Goal: Ask a question: Seek information or help from site administrators or community

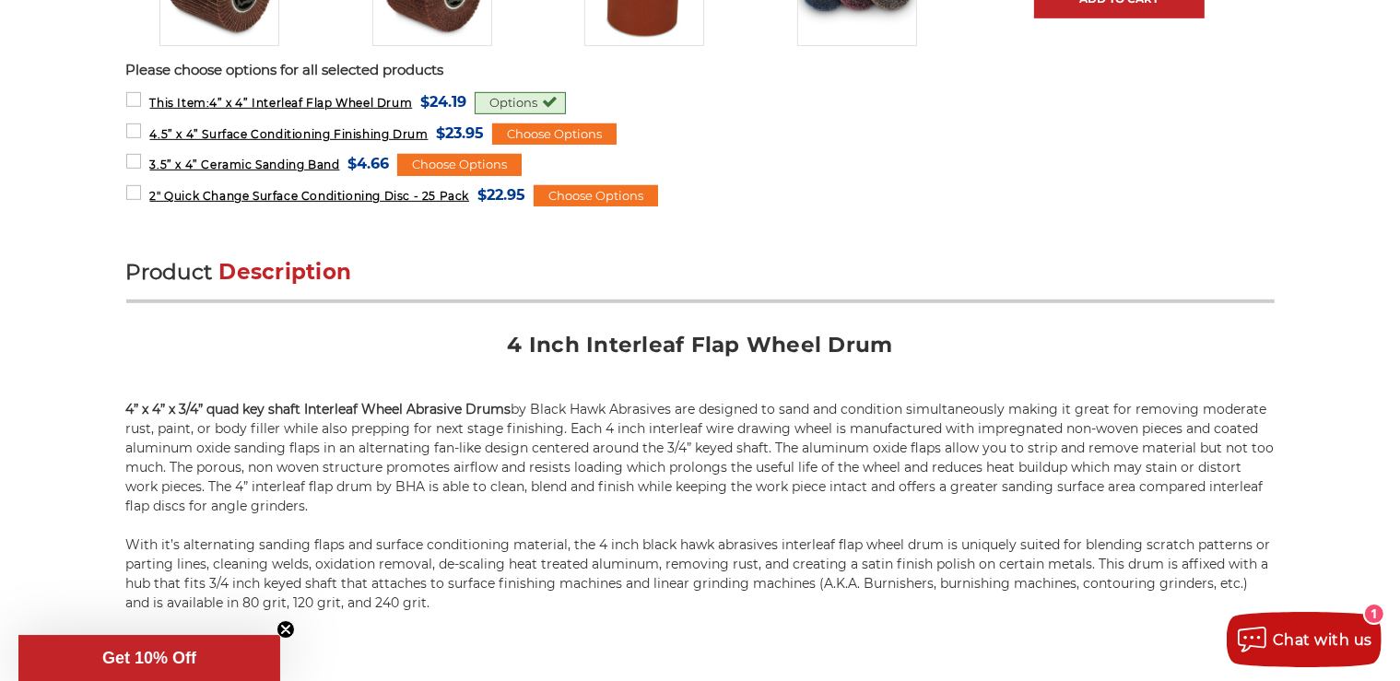
scroll to position [778, 0]
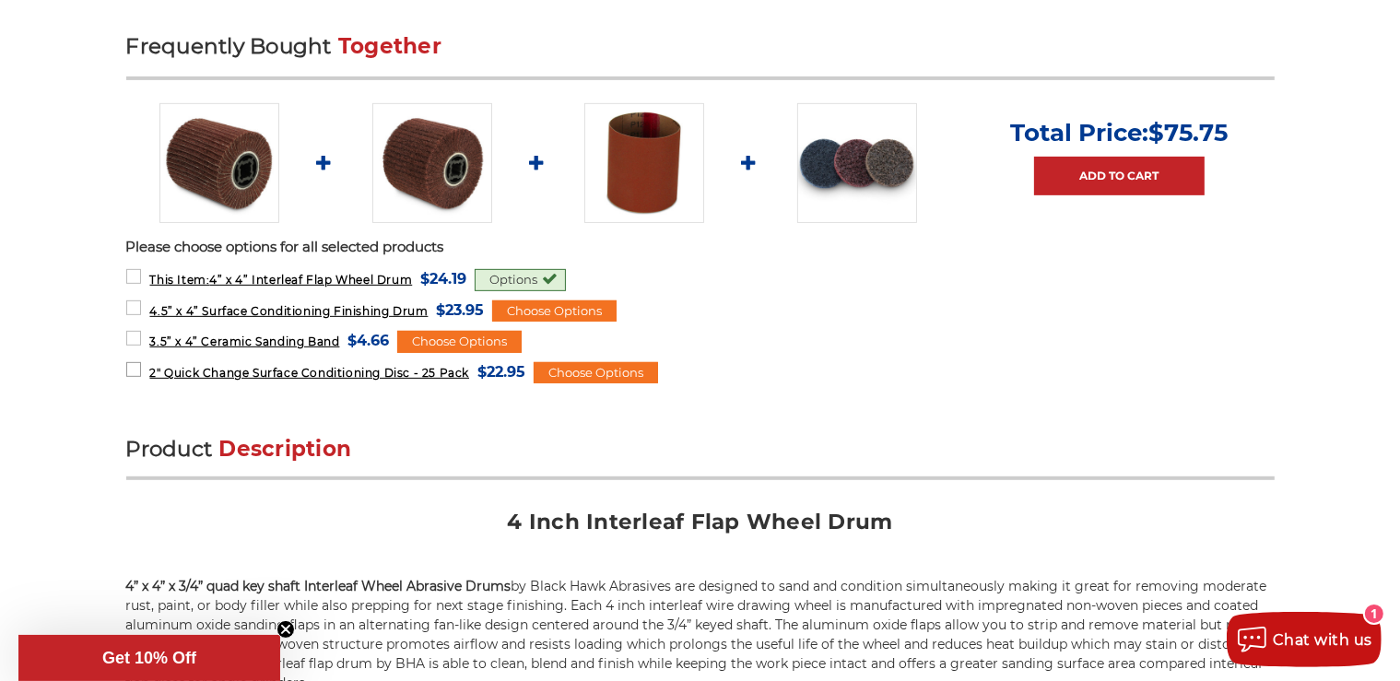
click at [449, 370] on span "2" Quick Change Surface Conditioning Disc - 25 Pack" at bounding box center [309, 373] width 320 height 14
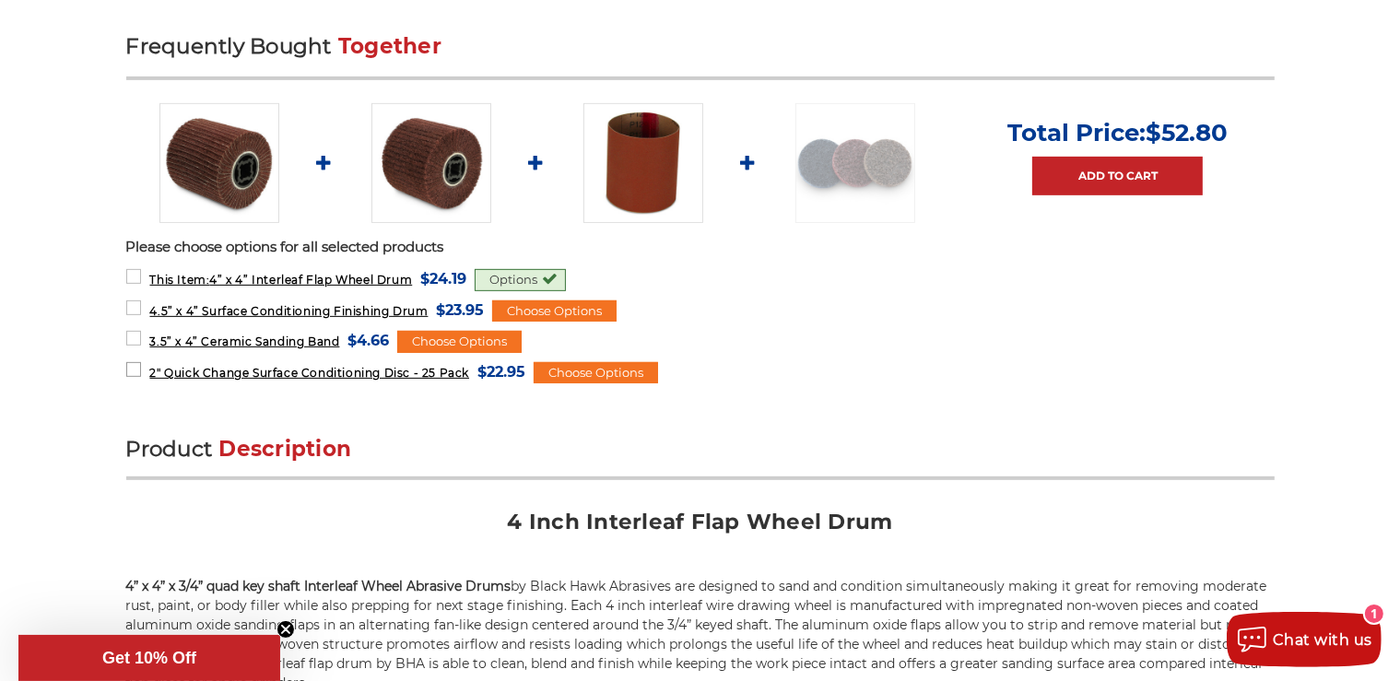
click at [443, 368] on span "2" Quick Change Surface Conditioning Disc - 25 Pack" at bounding box center [309, 373] width 320 height 14
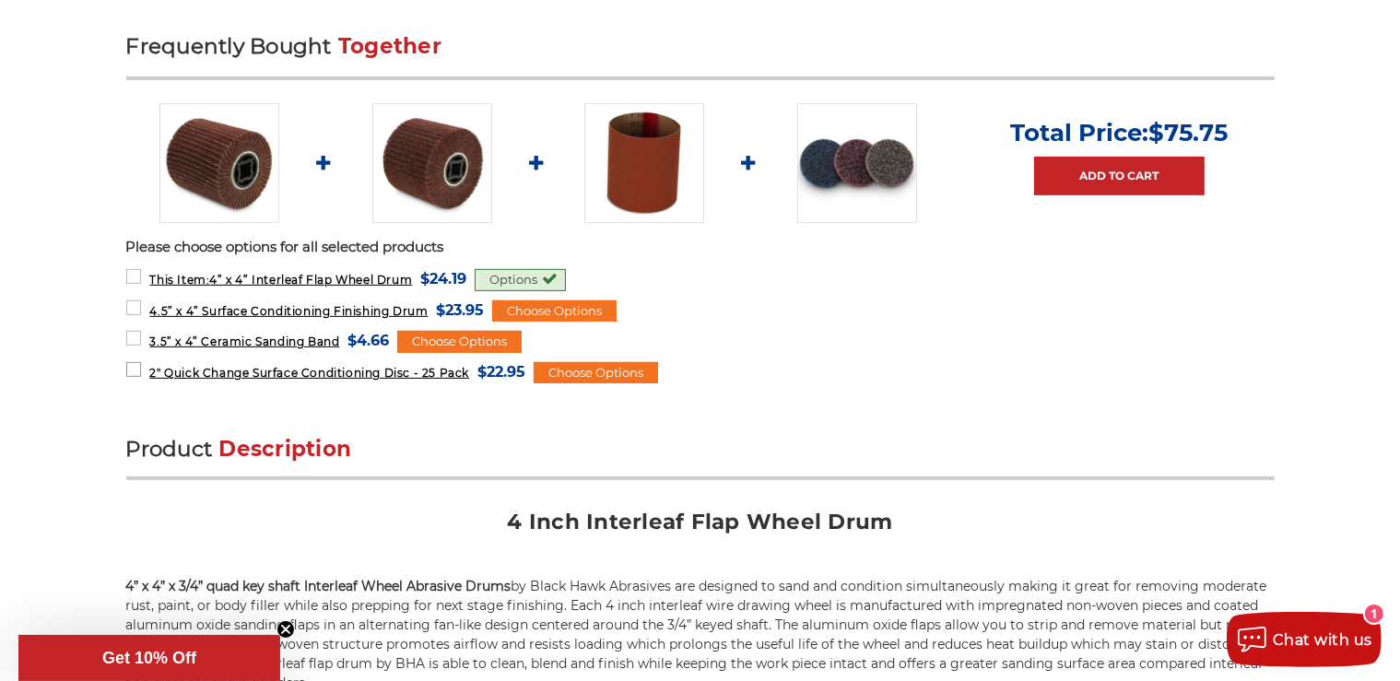
drag, startPoint x: 195, startPoint y: 371, endPoint x: 205, endPoint y: 361, distance: 13.7
click at [195, 371] on span "2" Quick Change Surface Conditioning Disc - 25 Pack" at bounding box center [309, 373] width 320 height 14
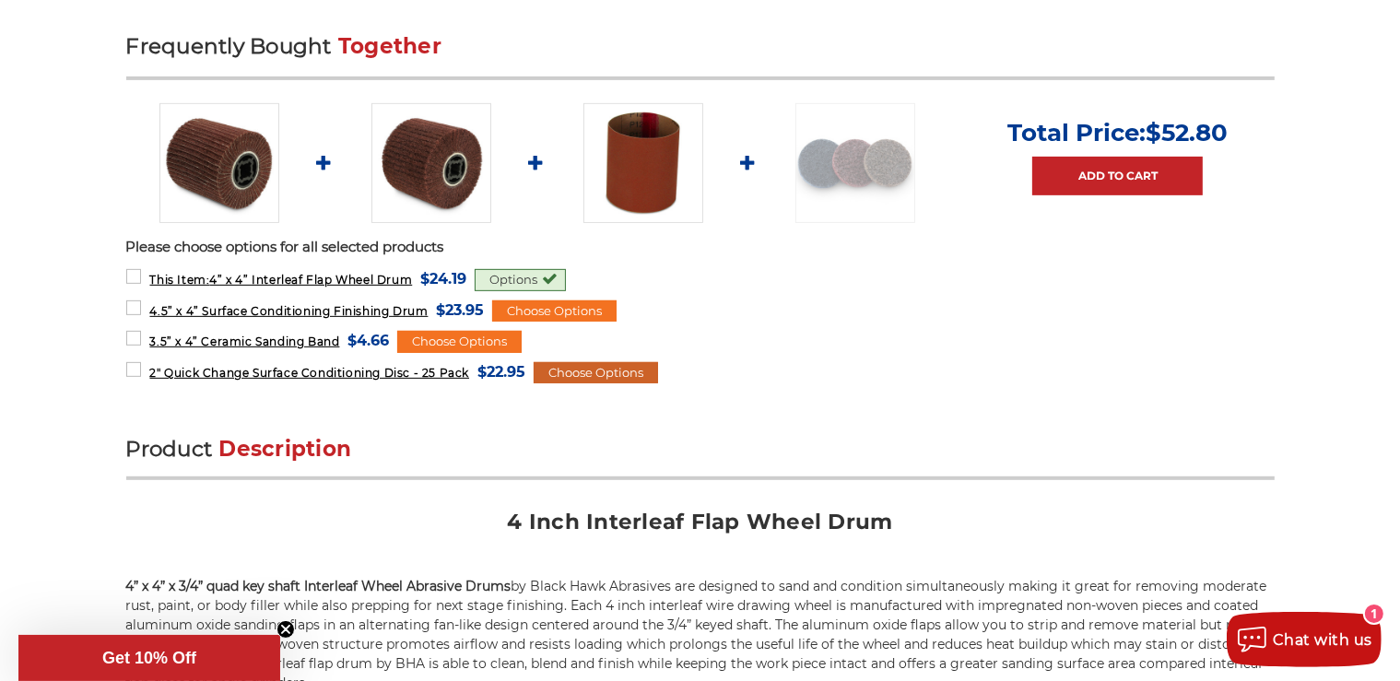
click at [617, 372] on div "Choose Options" at bounding box center [596, 373] width 124 height 22
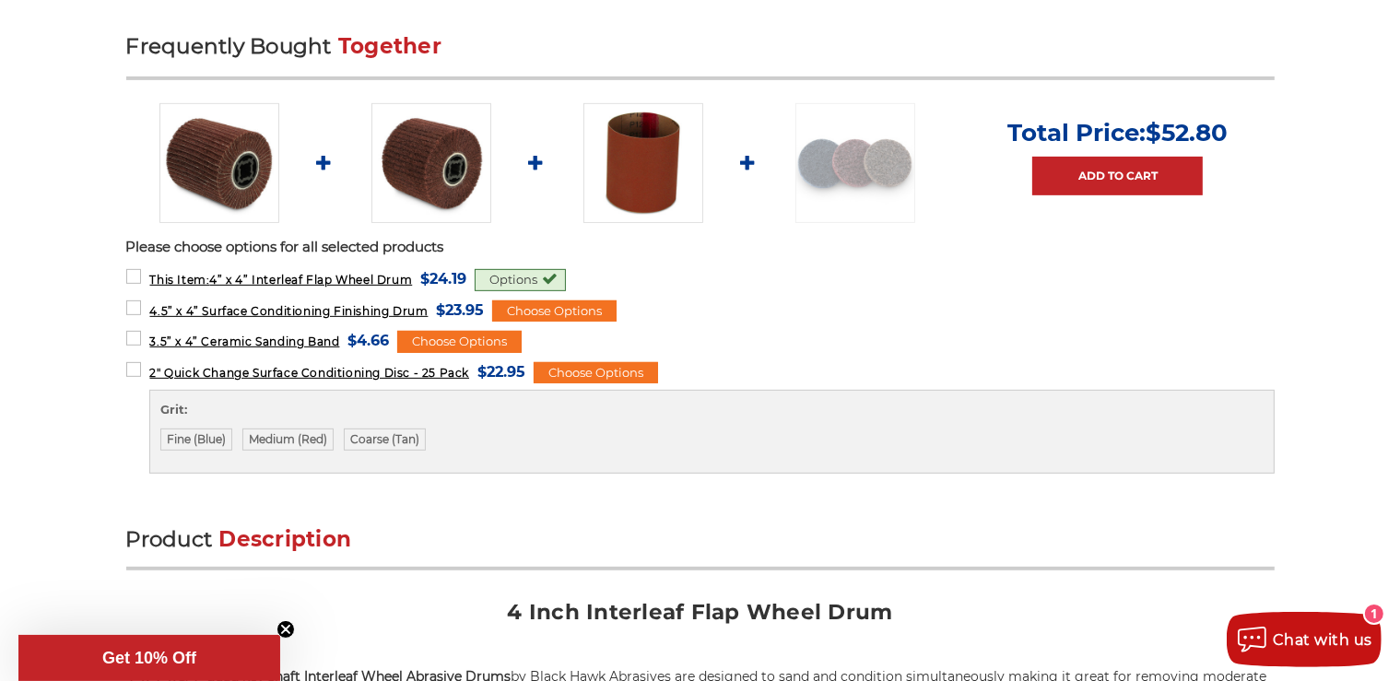
drag, startPoint x: 419, startPoint y: 436, endPoint x: 460, endPoint y: 453, distance: 44.7
click at [419, 436] on label "Coarse (Tan)" at bounding box center [385, 440] width 82 height 22
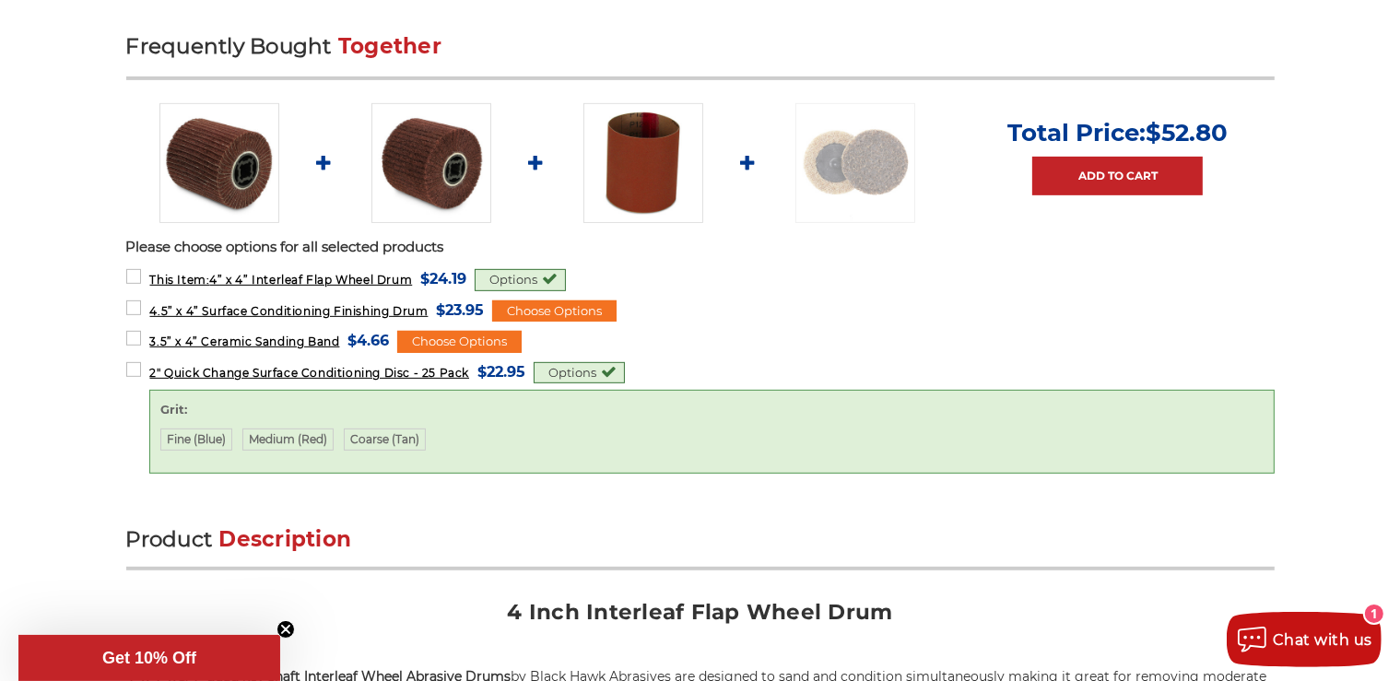
drag, startPoint x: 135, startPoint y: 364, endPoint x: 151, endPoint y: 380, distance: 22.8
click at [136, 364] on label "2" Quick Change Surface Conditioning Disc - 25 Pack MSRP: Was: Now: $22.95 (You…" at bounding box center [326, 372] width 400 height 25
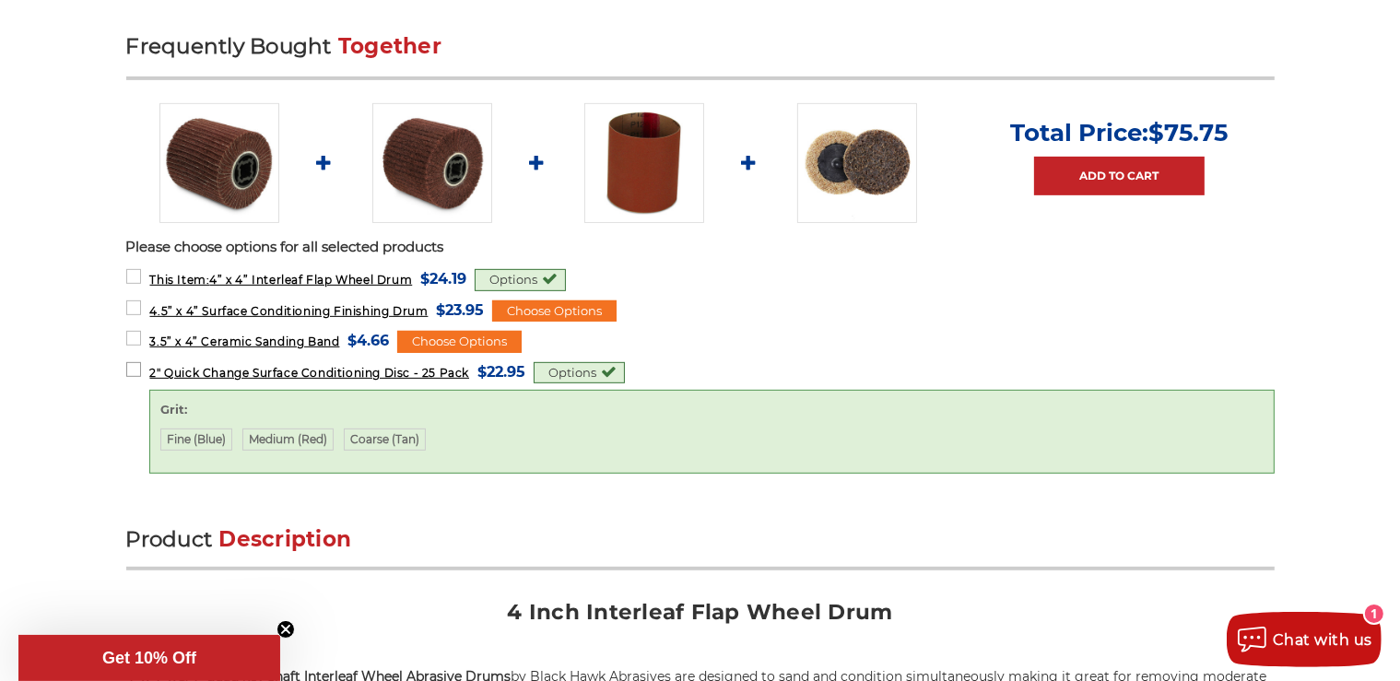
drag, startPoint x: 135, startPoint y: 361, endPoint x: 135, endPoint y: 339, distance: 22.1
click at [135, 360] on label "2" Quick Change Surface Conditioning Disc - 25 Pack MSRP: Was: Now: $22.95 (You…" at bounding box center [326, 372] width 400 height 25
click at [137, 332] on label "3.5” x 4” Ceramic Sanding Band MSRP: Was: Now: $4.66 (You save )" at bounding box center [258, 340] width 264 height 25
click at [130, 300] on label "4.5” x 4” Surface Conditioning Finishing Drum MSRP: Was: Now: $23.95 (You save )" at bounding box center [305, 310] width 359 height 25
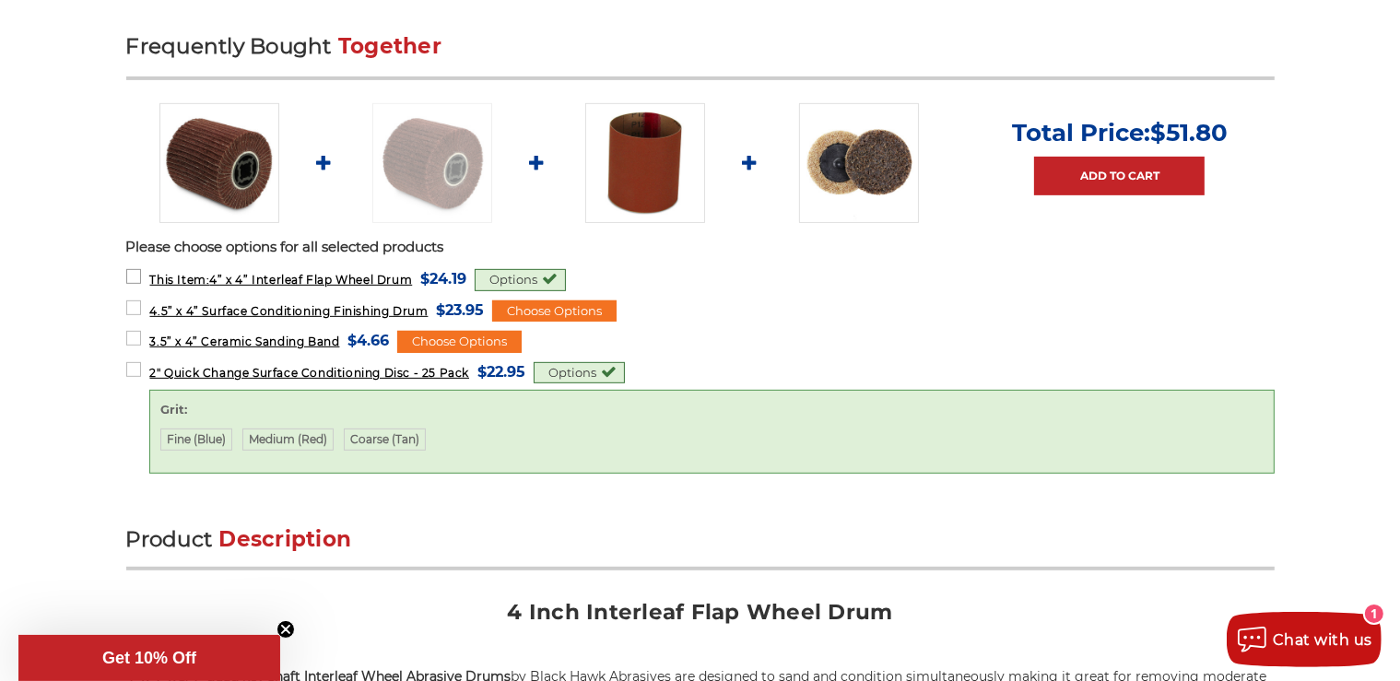
click at [132, 278] on label "This Item: 4” x 4” Interleaf Flap Wheel Drum MSRP: Was: Now: $24.19 (You save )" at bounding box center [296, 278] width 341 height 25
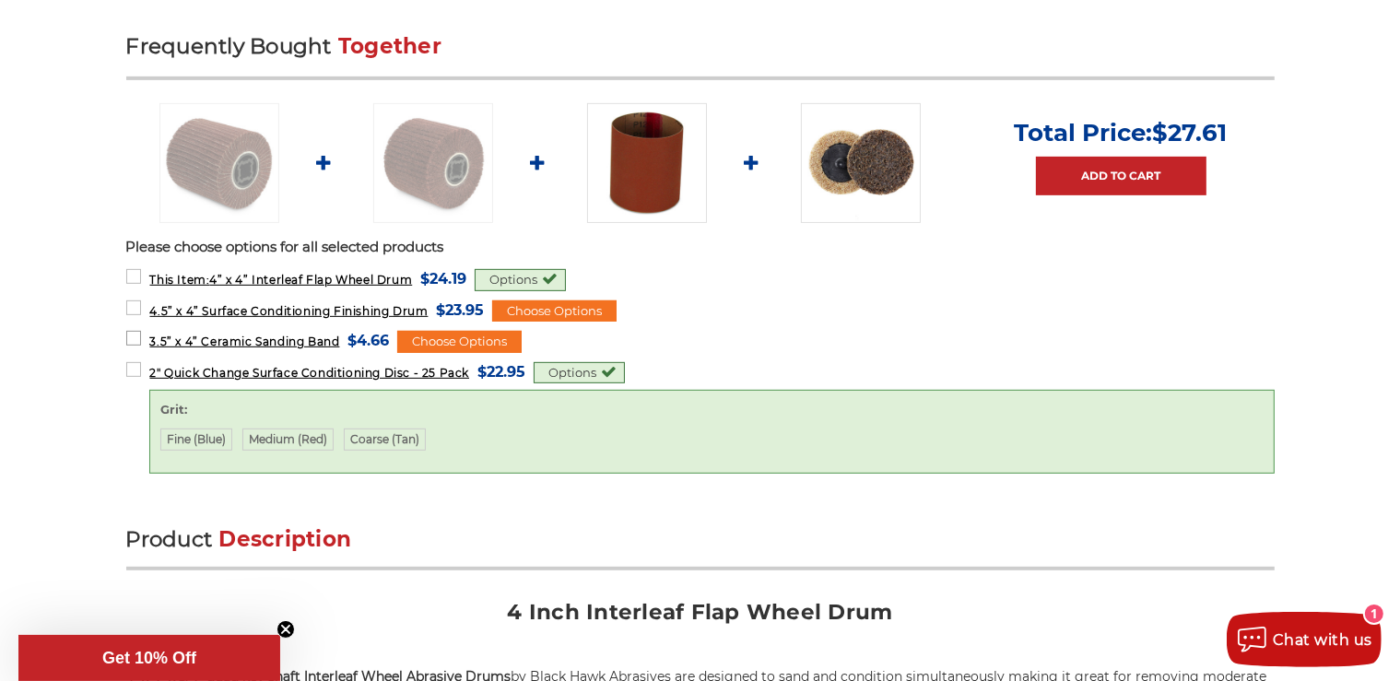
click at [134, 331] on label "3.5” x 4” Ceramic Sanding Band MSRP: Was: Now: $4.66 (You save )" at bounding box center [258, 340] width 264 height 25
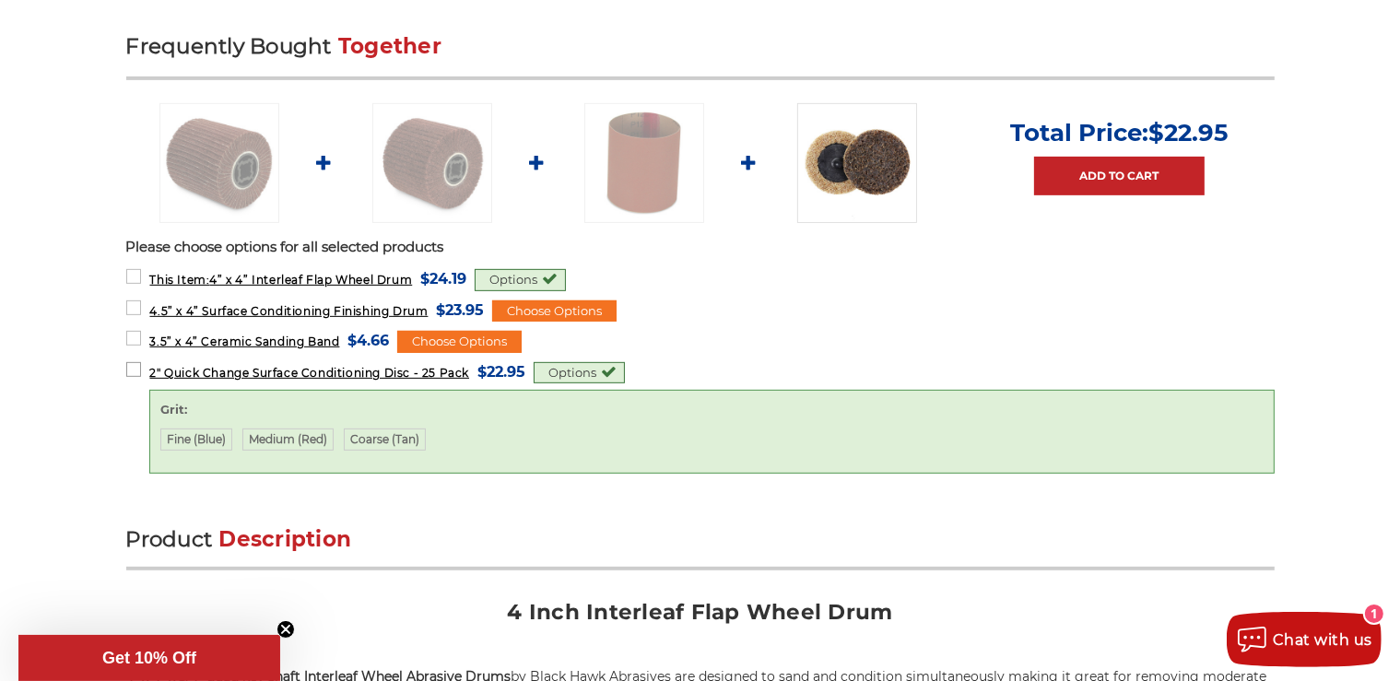
click at [129, 363] on label "2" Quick Change Surface Conditioning Disc - 25 Pack MSRP: Was: Now: $22.95 (You…" at bounding box center [326, 372] width 400 height 25
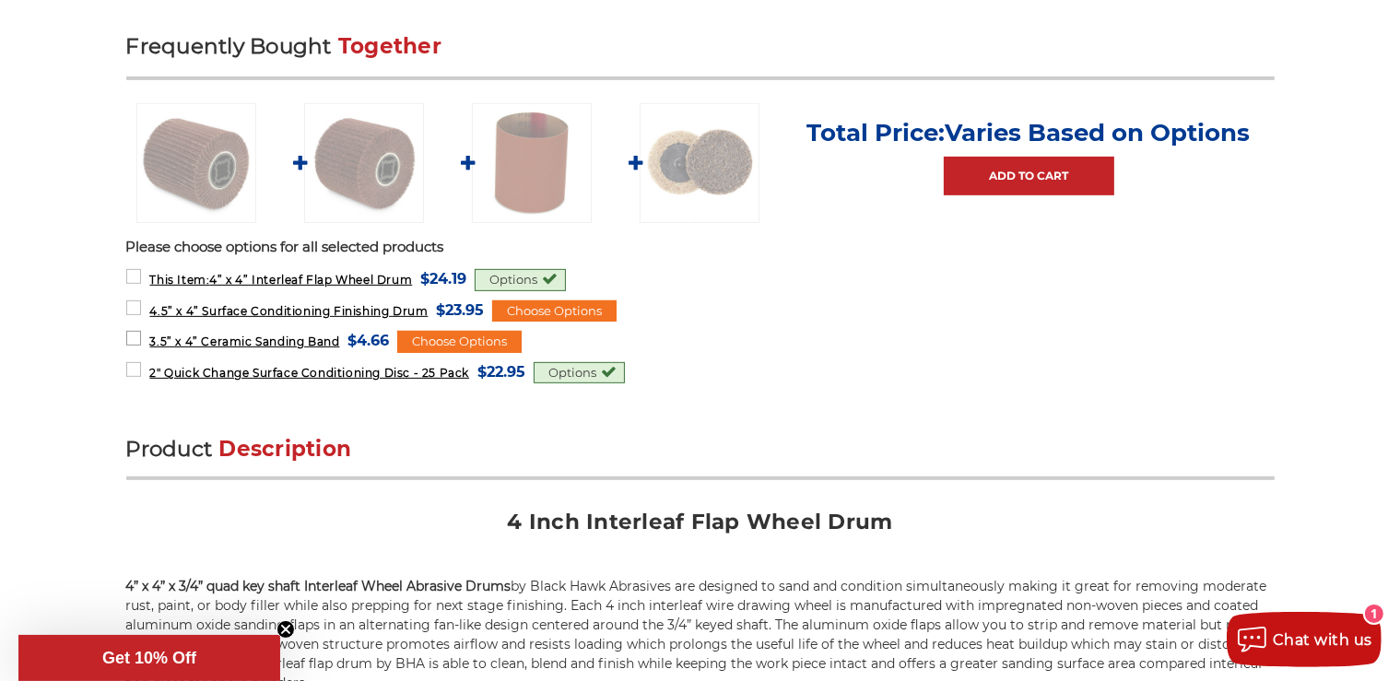
click at [186, 337] on span "3.5” x 4” Ceramic Sanding Band" at bounding box center [244, 342] width 190 height 14
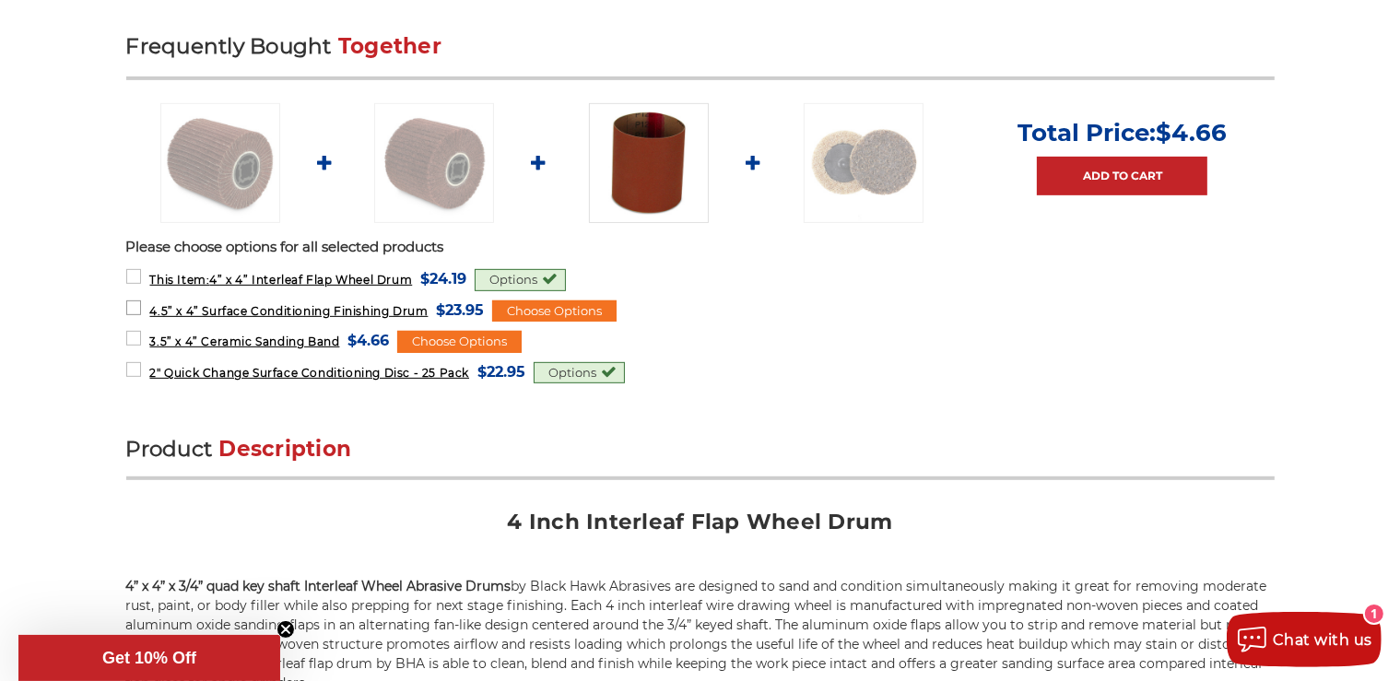
click at [231, 304] on span "4.5” x 4” Surface Conditioning Finishing Drum" at bounding box center [288, 311] width 278 height 14
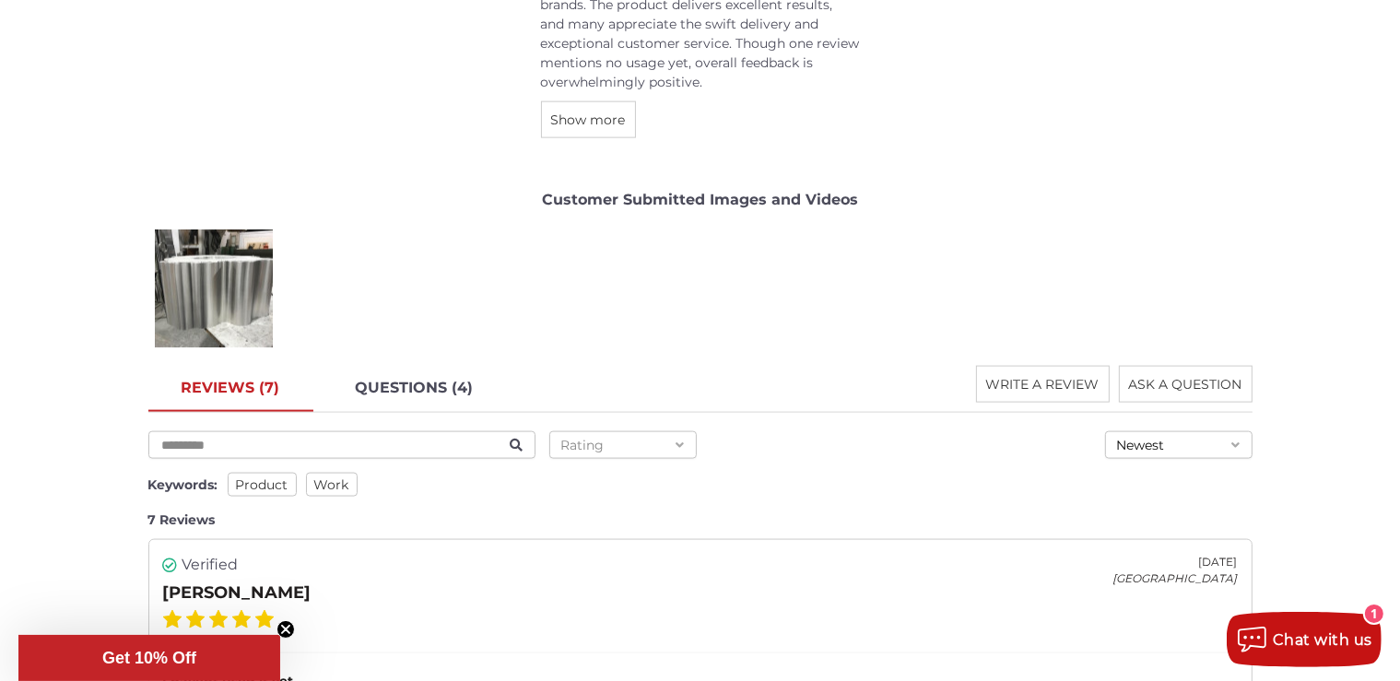
scroll to position [2531, 0]
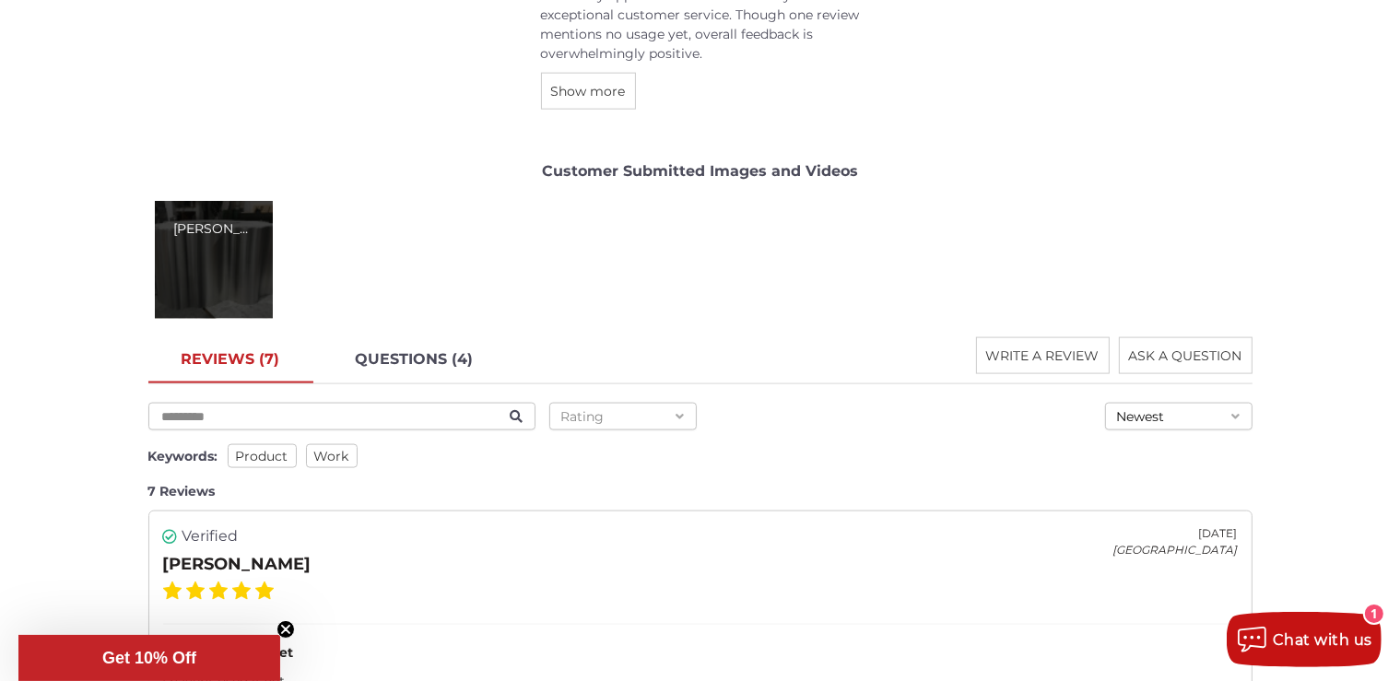
click at [229, 264] on div "[PERSON_NAME]" at bounding box center [214, 260] width 118 height 118
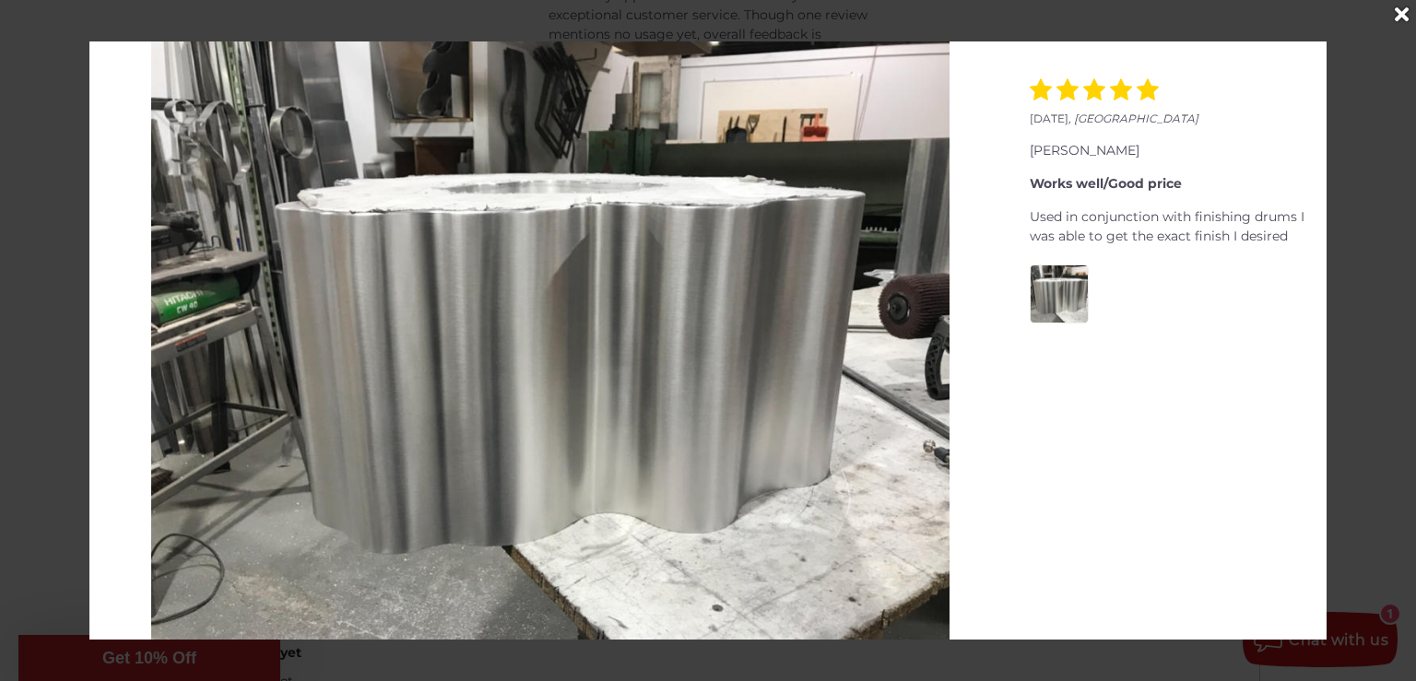
click at [1400, 8] on icon "Close" at bounding box center [1402, 15] width 14 height 20
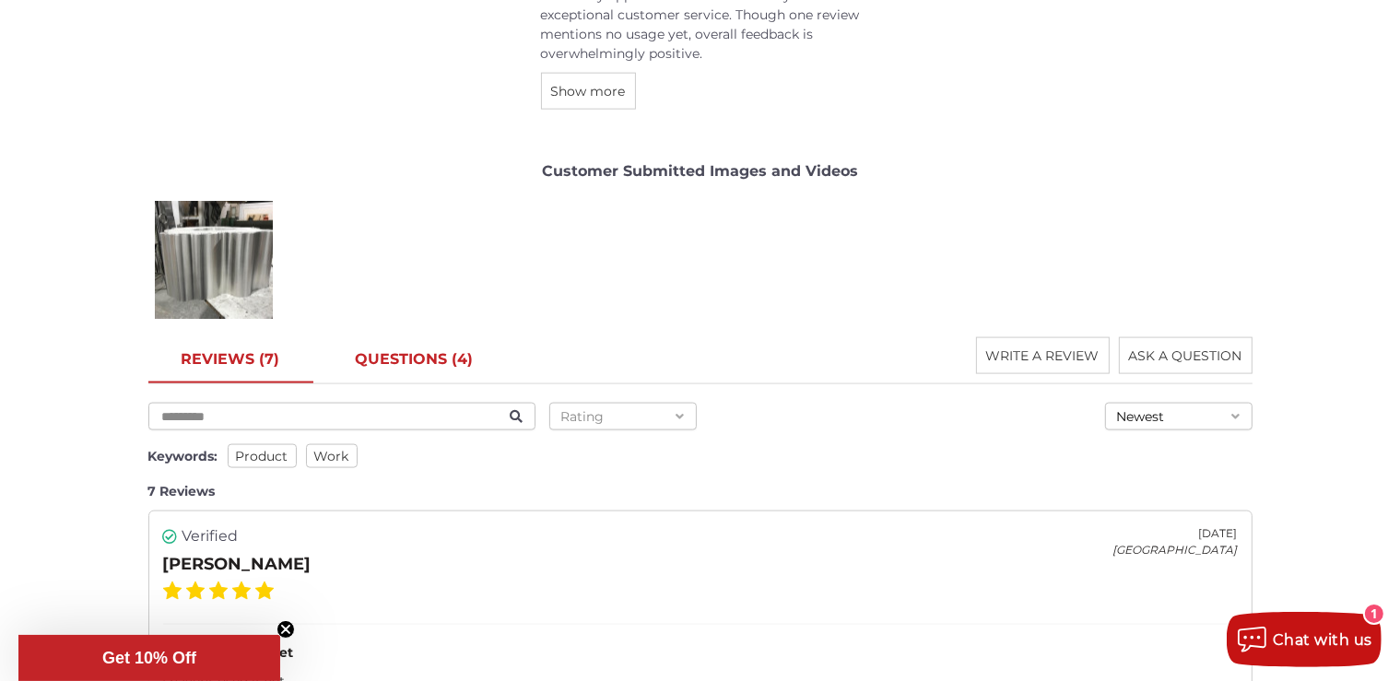
click at [434, 350] on link "QUESTIONS (4)" at bounding box center [415, 360] width 184 height 46
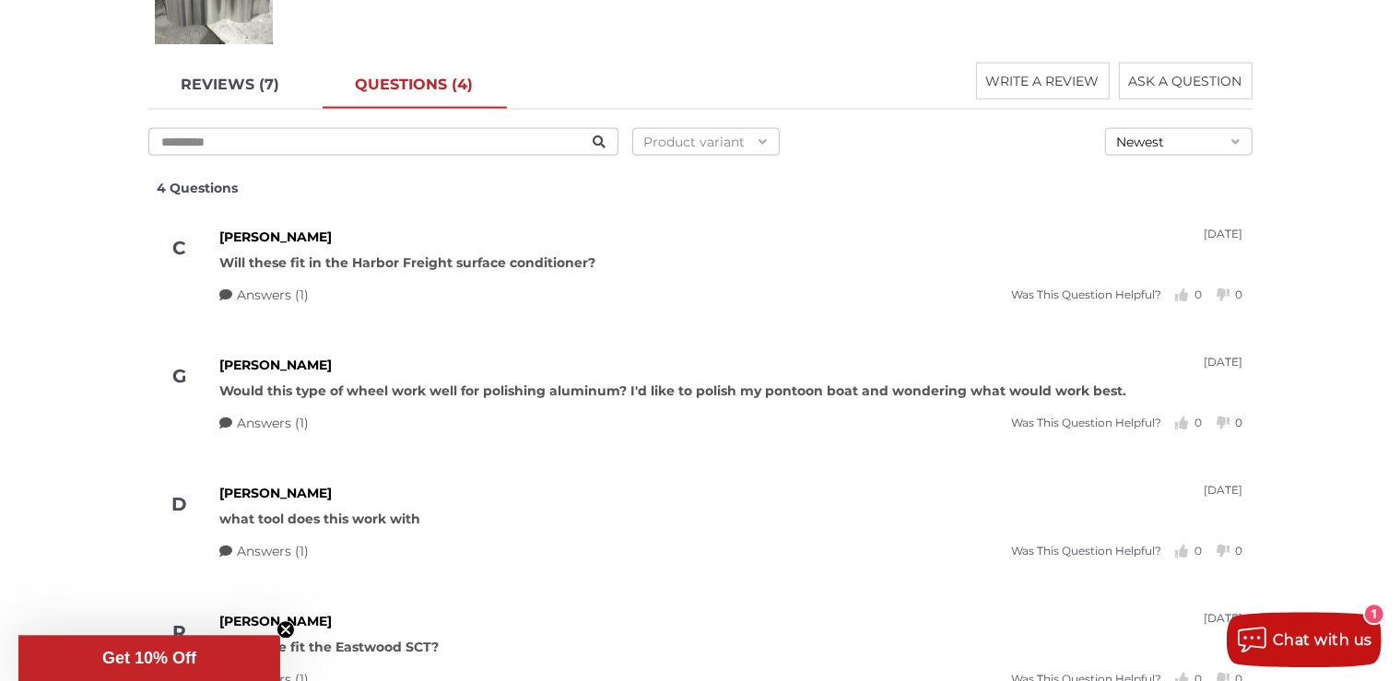
scroll to position [2921, 0]
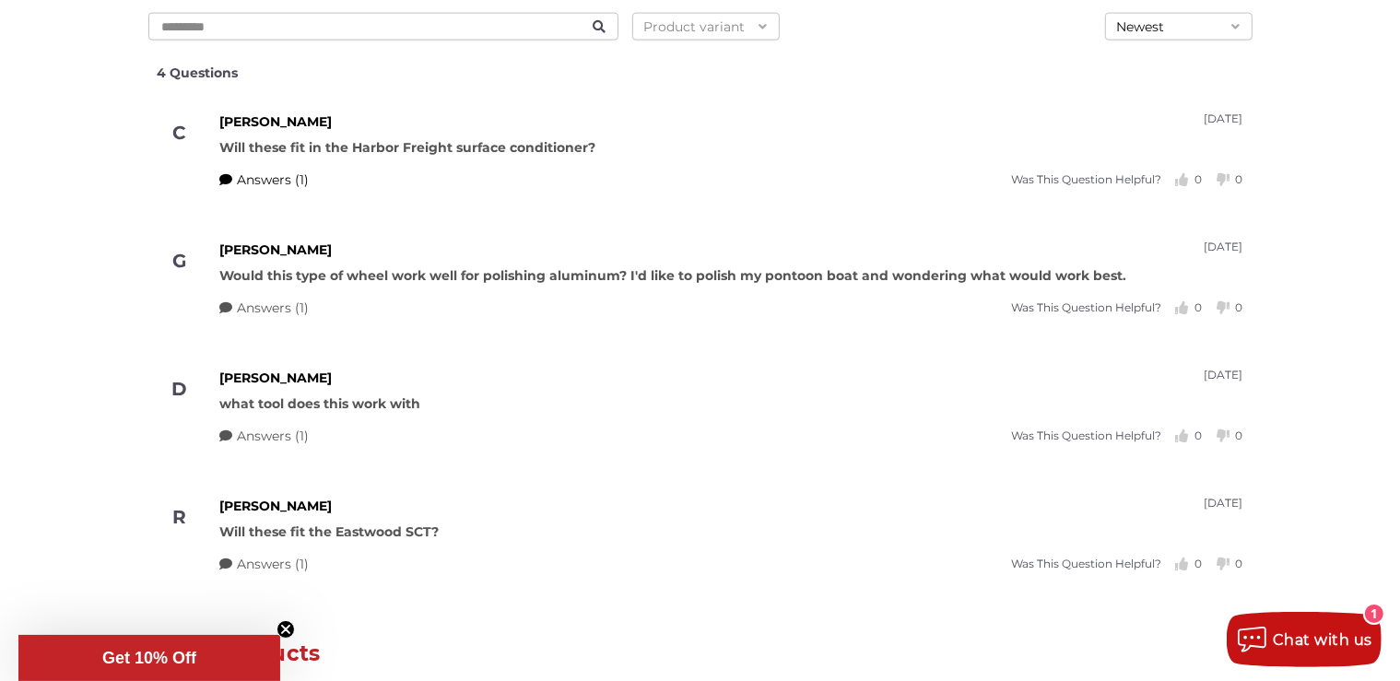
click at [271, 171] on span "Answers (1)" at bounding box center [274, 180] width 72 height 19
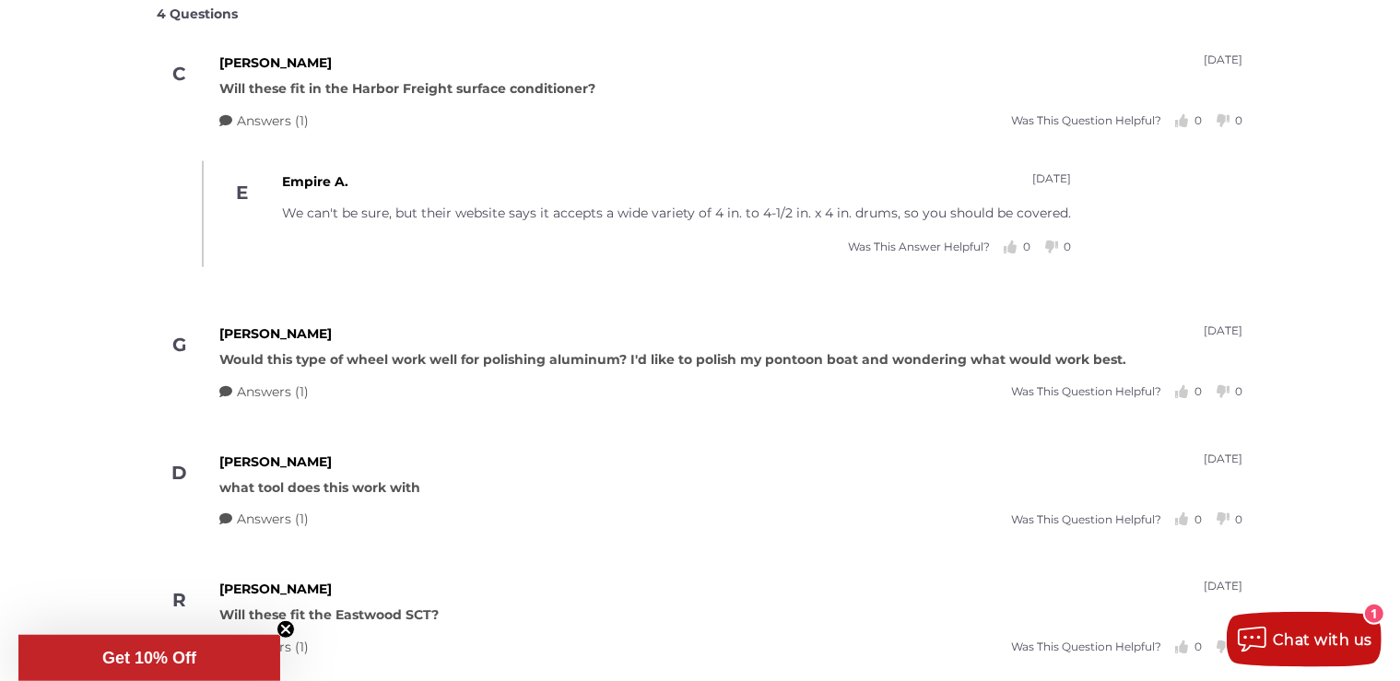
scroll to position [3018, 0]
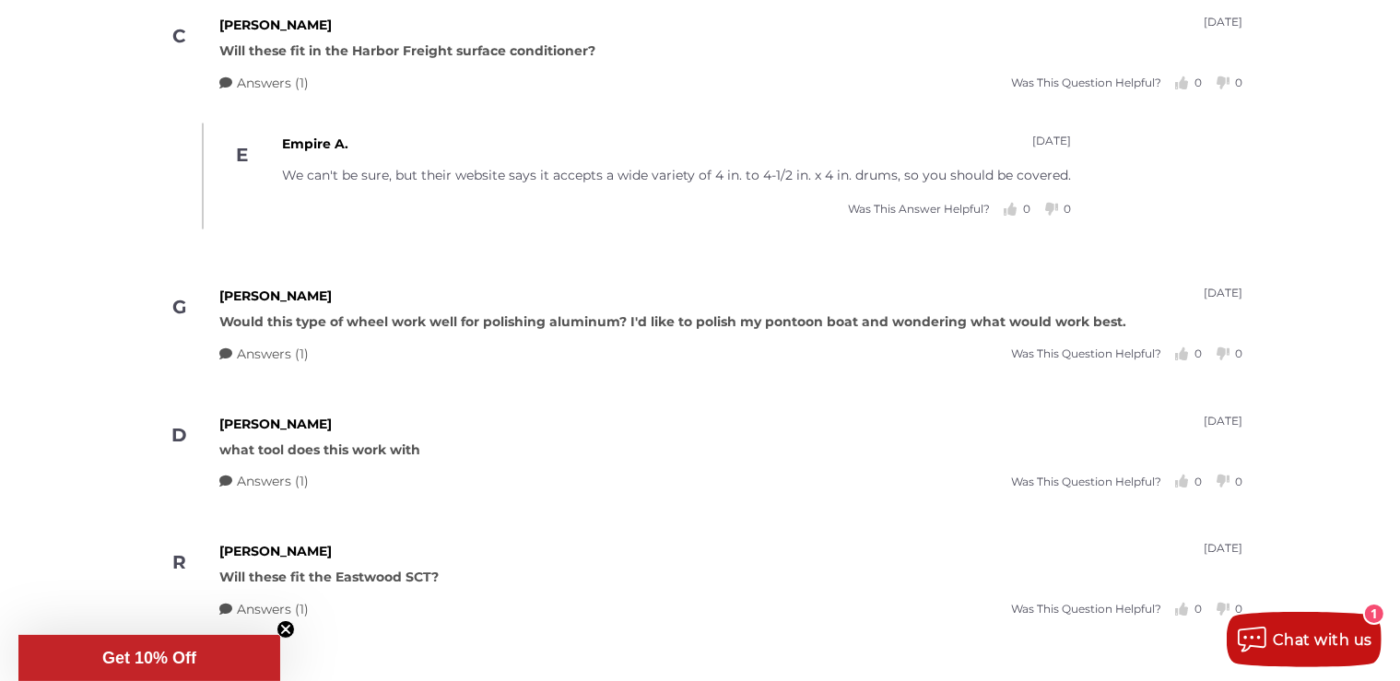
drag, startPoint x: 263, startPoint y: 343, endPoint x: 344, endPoint y: 365, distance: 84.1
click at [265, 345] on span "Answers (1)" at bounding box center [274, 354] width 72 height 19
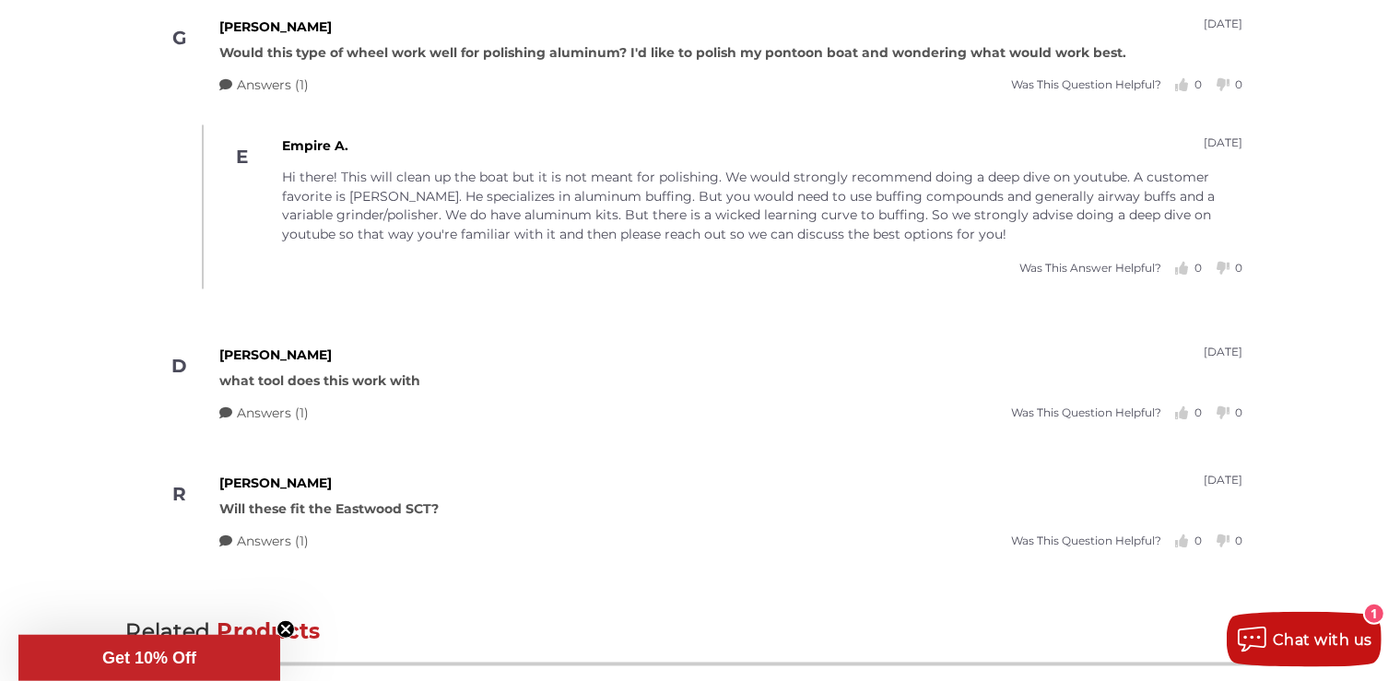
scroll to position [3310, 0]
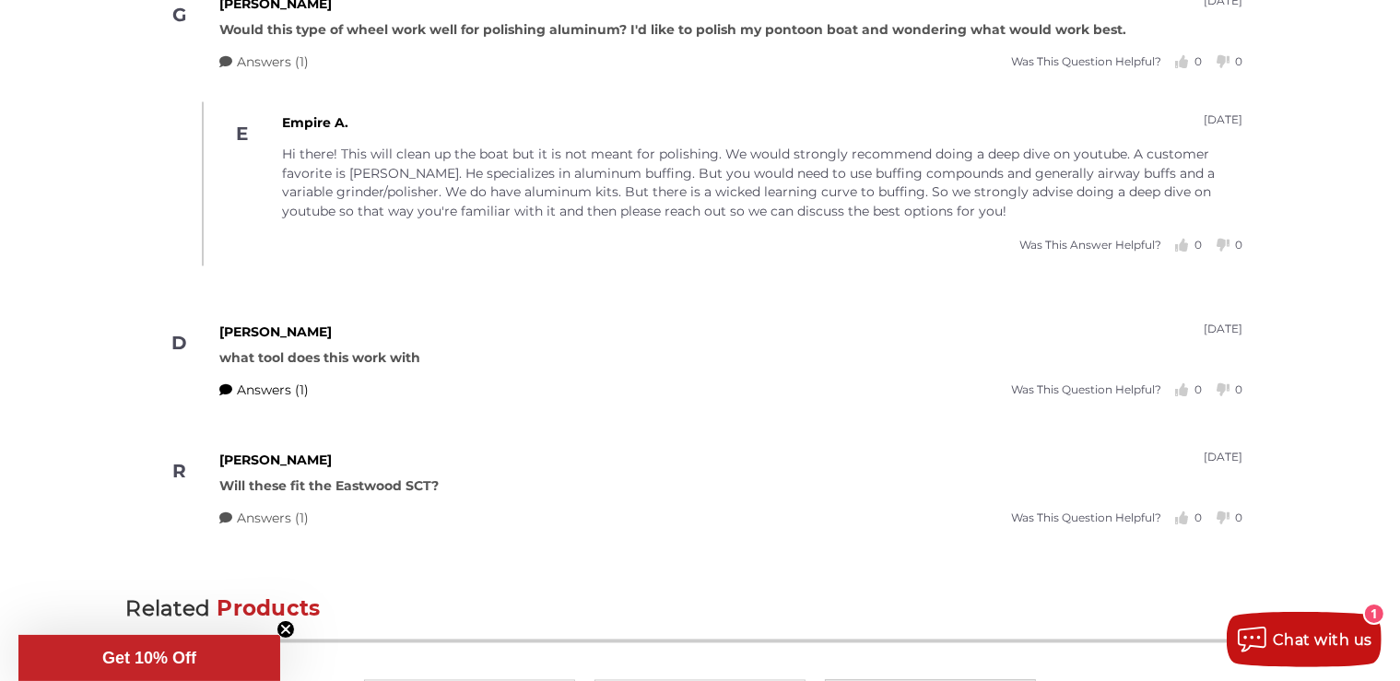
click at [280, 382] on span "Answers (1)" at bounding box center [274, 391] width 72 height 19
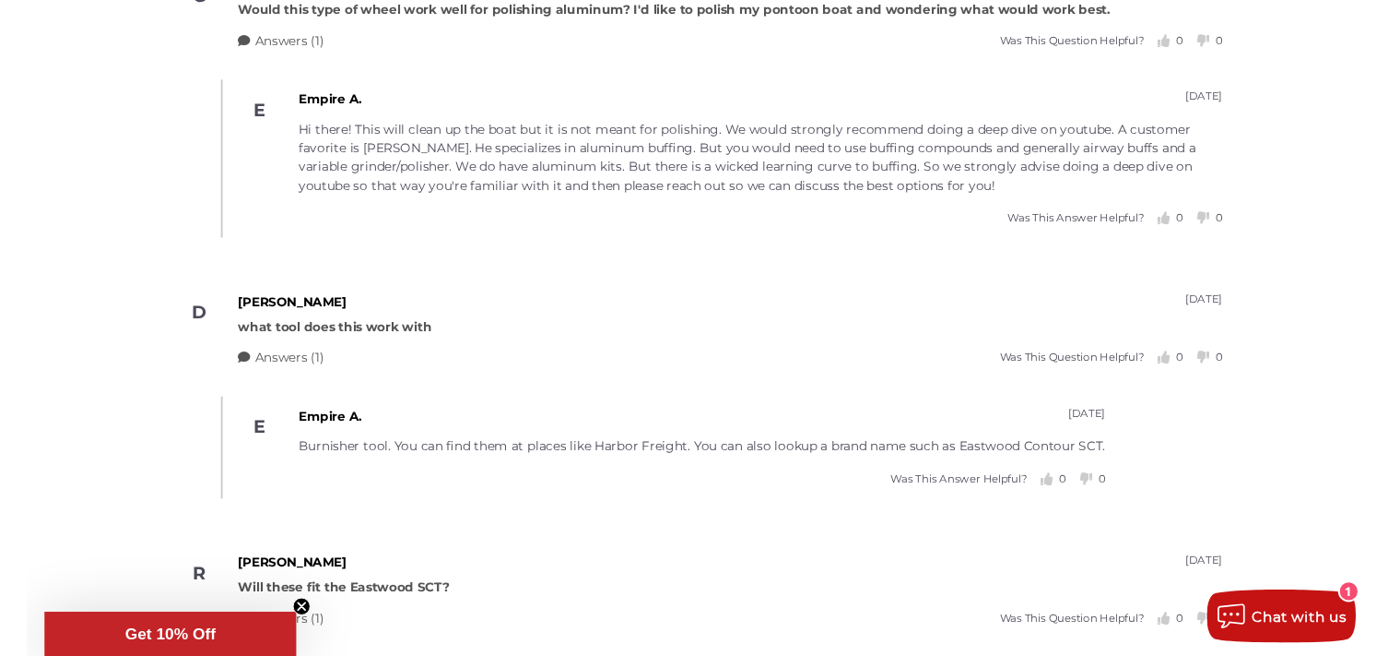
scroll to position [3407, 0]
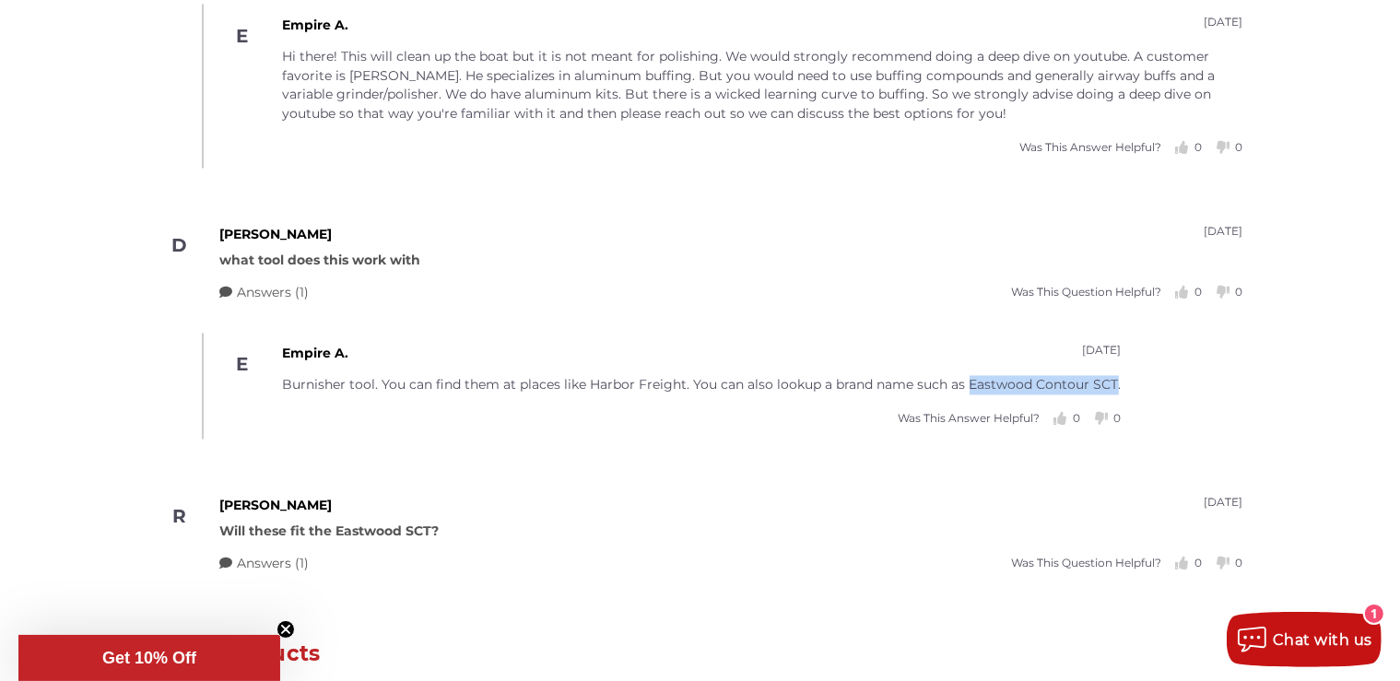
drag, startPoint x: 968, startPoint y: 378, endPoint x: 1112, endPoint y: 381, distance: 143.8
click at [1112, 381] on p "Burnisher tool. You can find them at places like Harbor Freight. You can also l…" at bounding box center [702, 385] width 839 height 19
copy p "Eastwood Contour SCT"
